Goal: Use online tool/utility: Use online tool/utility

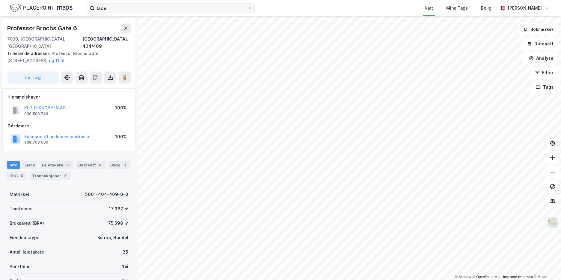
click at [152, 13] on div "lade Kart Mine Tags Bolig [PERSON_NAME]" at bounding box center [280, 8] width 561 height 16
click at [153, 11] on input "lade" at bounding box center [170, 8] width 153 height 9
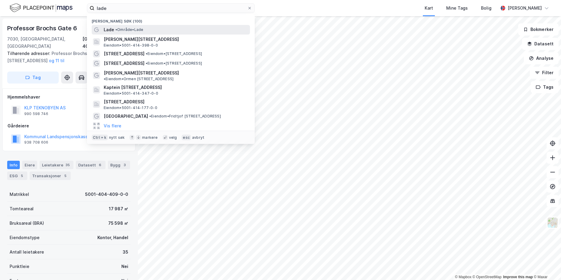
click at [130, 27] on span "• Område • Lade" at bounding box center [129, 29] width 28 height 5
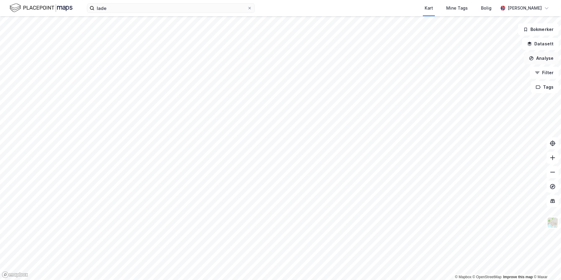
click at [541, 59] on button "Analyse" at bounding box center [541, 58] width 35 height 12
click at [492, 72] on div "Tegn område" at bounding box center [489, 70] width 52 height 5
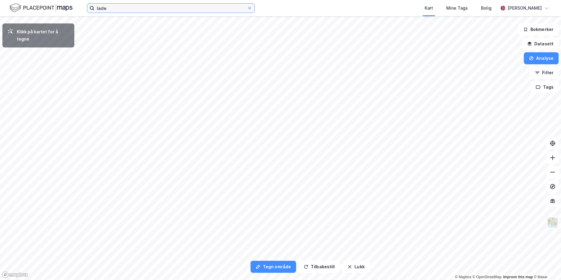
click at [134, 9] on input "lade" at bounding box center [170, 8] width 153 height 9
click at [355, 272] on button "Lukk" at bounding box center [356, 266] width 27 height 12
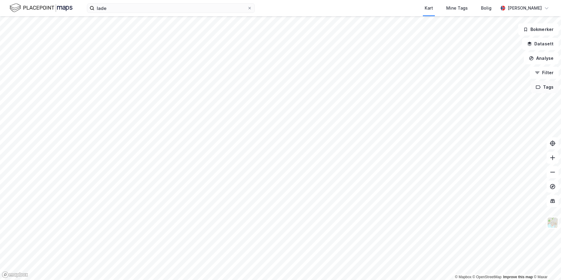
click at [549, 89] on button "Tags" at bounding box center [545, 87] width 28 height 12
click at [522, 91] on button at bounding box center [519, 91] width 10 height 10
